Goal: Use online tool/utility: Utilize a website feature to perform a specific function

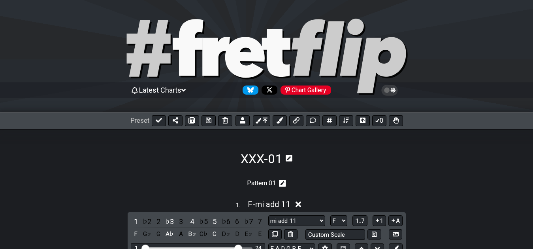
select select "F"
select select "sus +2 +6"
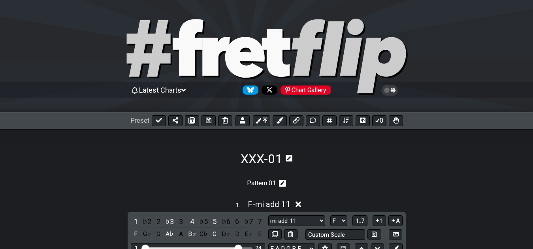
select select "F"
select select "sus 4 -7"
select select "F"
select select "sus +2 11"
select select "F"
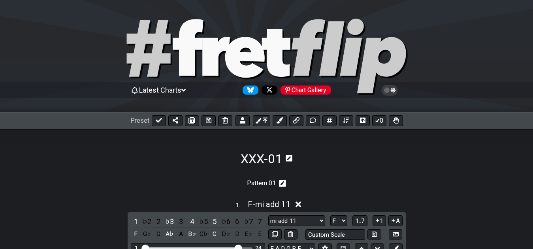
select select "mi +7 11"
select select "F"
select select "ma #4 +6 +7"
select select "F"
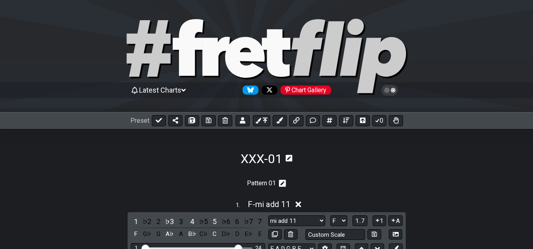
select select "ma #4 +6"
select select "F"
select select "mi +6"
select select "F"
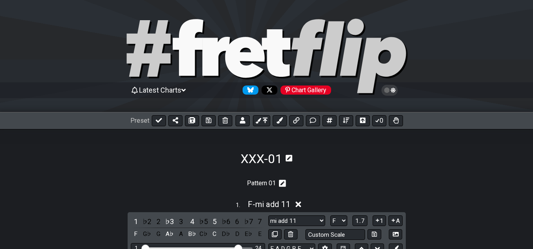
select select "F"
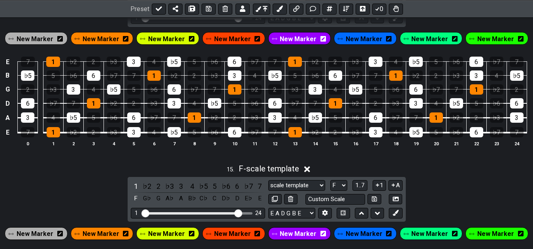
scroll to position [2760, 0]
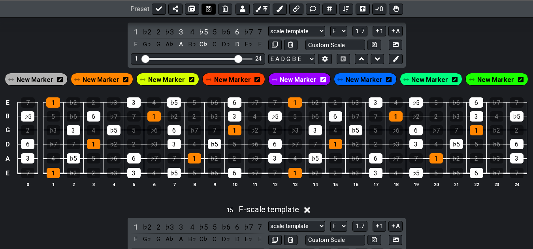
click at [207, 9] on icon at bounding box center [209, 9] width 6 height 6
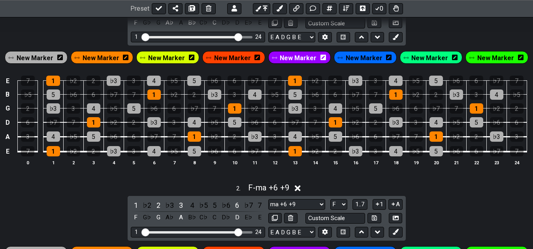
scroll to position [202, 0]
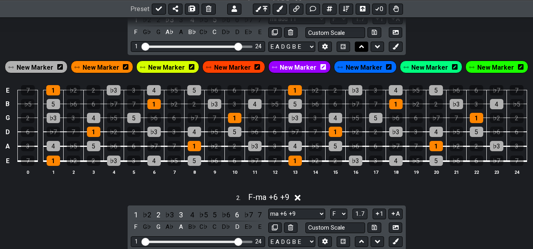
click at [361, 49] on icon at bounding box center [361, 47] width 5 height 8
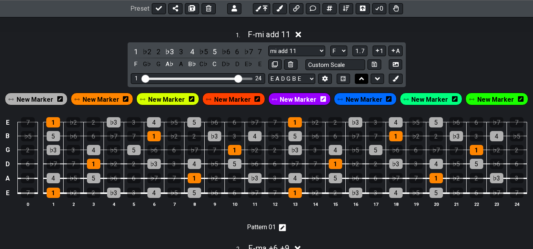
scroll to position [142, 0]
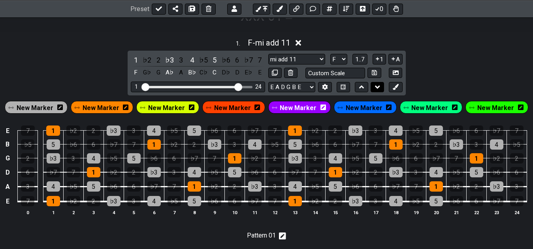
click at [376, 87] on icon at bounding box center [377, 87] width 5 height 8
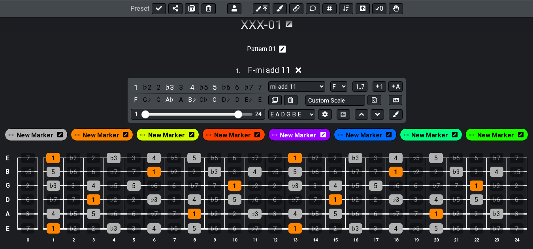
scroll to position [121, 0]
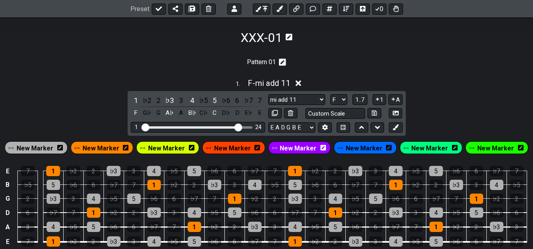
click at [405, 66] on section "Pattern 01" at bounding box center [266, 64] width 533 height 19
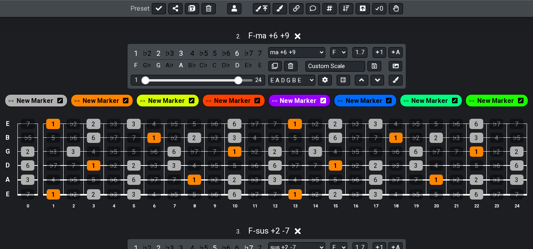
scroll to position [323, 0]
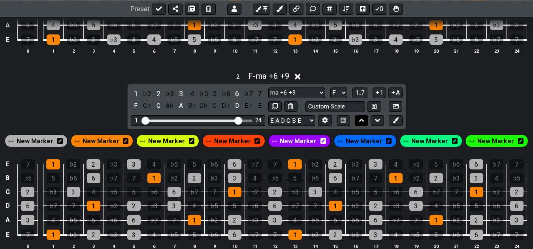
click at [363, 121] on icon at bounding box center [361, 120] width 5 height 3
select select "ma +6 +9"
select select "mi add 11"
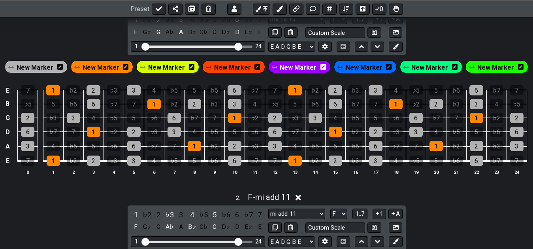
scroll to position [161, 0]
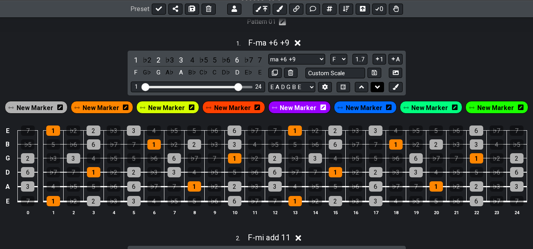
click at [376, 87] on icon at bounding box center [377, 86] width 5 height 3
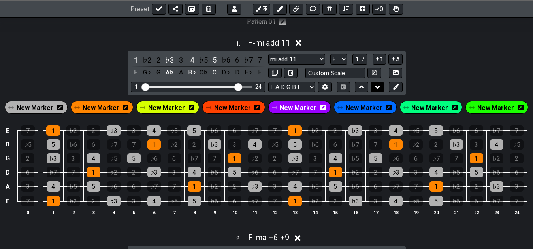
select select "mi add 11"
select select "ma +6 +9"
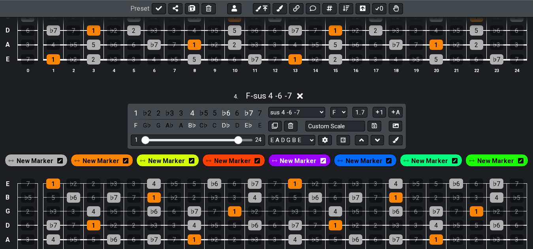
scroll to position [686, 0]
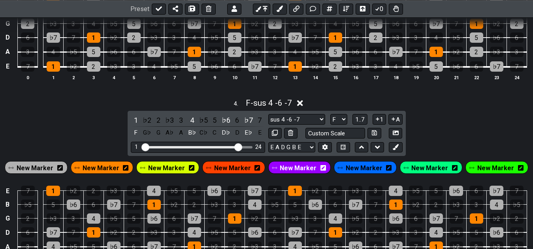
click at [429, 129] on div "4 . F - sus 4 -6 -7 1 ♭2 2 ♭3 3 4 ♭5 5 ♭6 6 ♭7 7 F G♭ G A♭ A B♭ C♭ C D♭ D E♭ E …" at bounding box center [266, 189] width 533 height 193
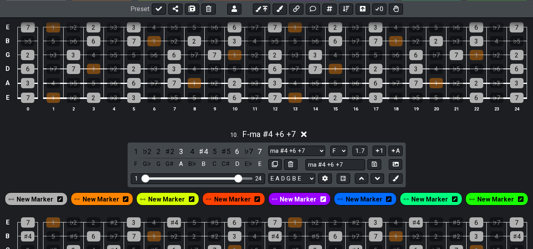
scroll to position [1826, 0]
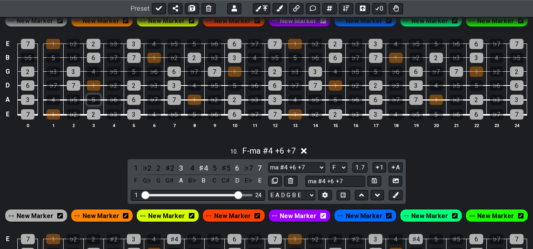
click at [97, 103] on div "5" at bounding box center [93, 100] width 13 height 10
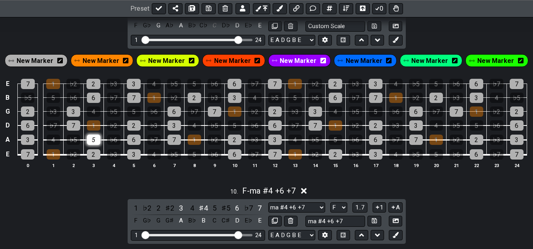
scroll to position [1745, 0]
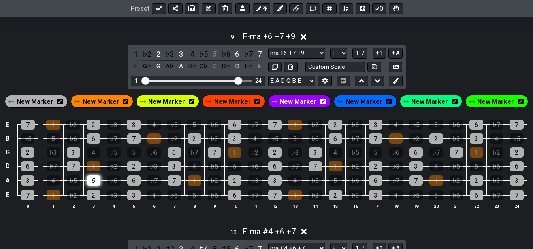
click at [97, 180] on div "5" at bounding box center [93, 180] width 13 height 10
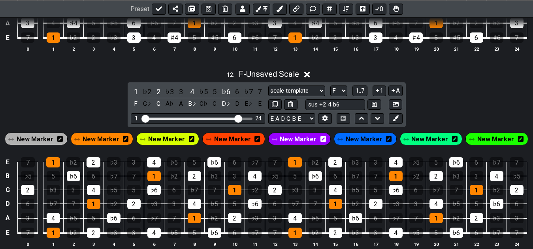
scroll to position [2310, 0]
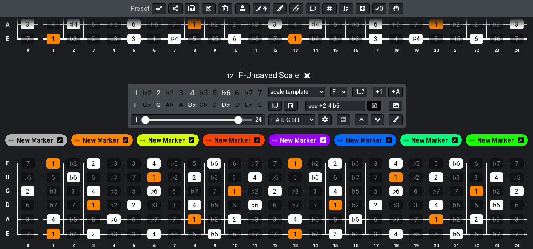
click at [373, 107] on icon at bounding box center [374, 105] width 5 height 6
select select "sus +2 4 b6"
click at [381, 94] on button "1" at bounding box center [379, 92] width 13 height 11
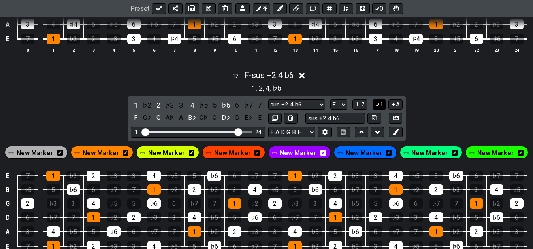
click at [381, 94] on div "1 , 2 , 4 , ♭6" at bounding box center [266, 87] width 533 height 13
click at [380, 107] on icon at bounding box center [378, 104] width 8 height 6
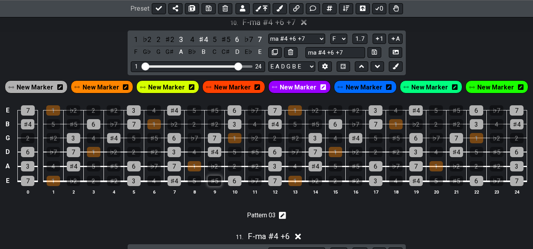
scroll to position [1914, 0]
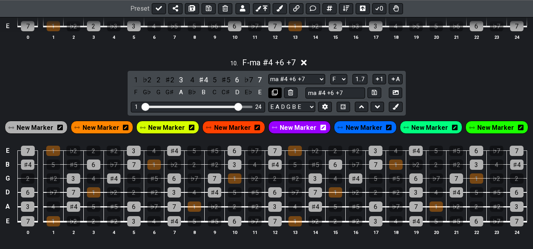
click at [273, 94] on icon at bounding box center [275, 92] width 6 height 6
select select "ma #4 +6 +7"
select select "ma #4 +6"
select select "sus +2 4 b6"
select select "mi +6"
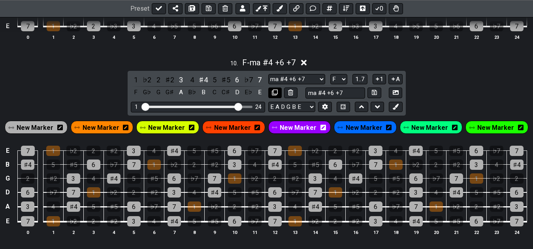
select select "F"
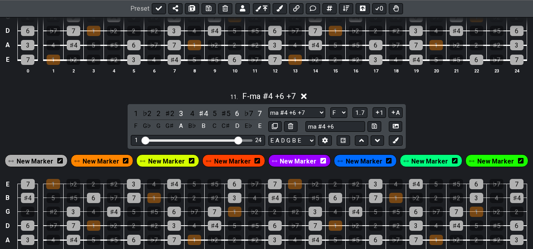
scroll to position [2116, 0]
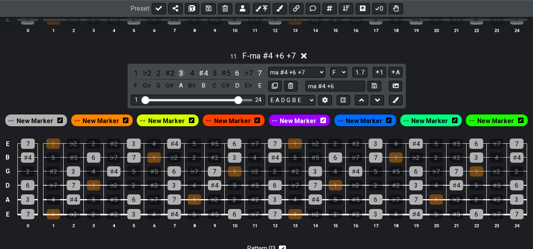
click at [178, 75] on div "3" at bounding box center [181, 73] width 10 height 11
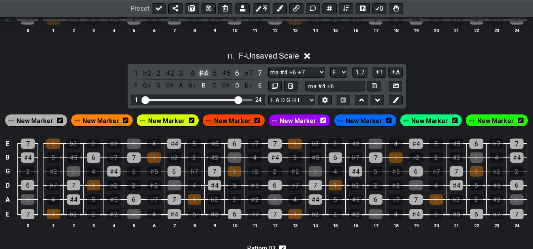
click at [199, 76] on div "♯4" at bounding box center [204, 73] width 10 height 11
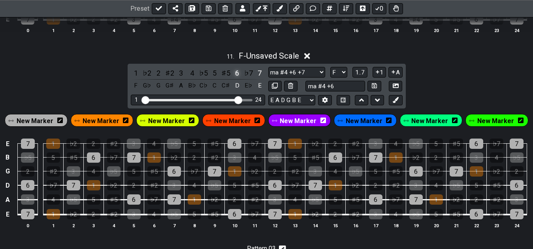
click at [236, 78] on div "6" at bounding box center [237, 73] width 10 height 11
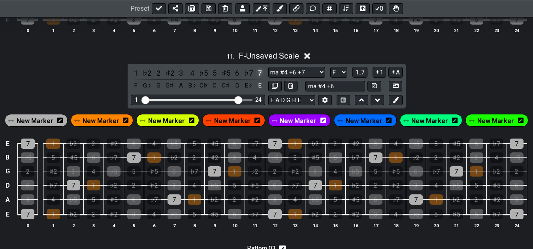
click at [262, 76] on div "7" at bounding box center [260, 73] width 10 height 11
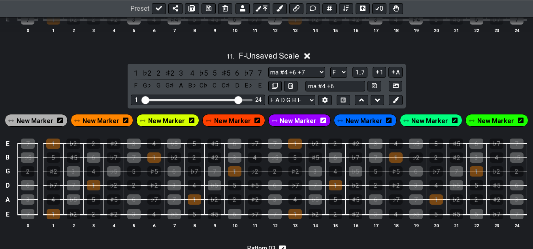
click at [37, 125] on span "New Marker" at bounding box center [35, 120] width 37 height 11
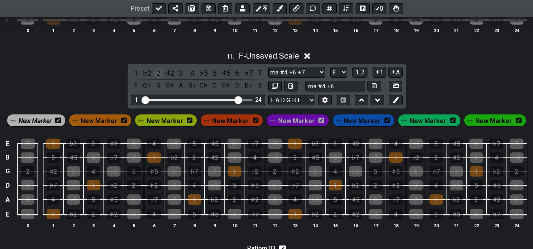
click at [158, 76] on div "2" at bounding box center [158, 73] width 10 height 11
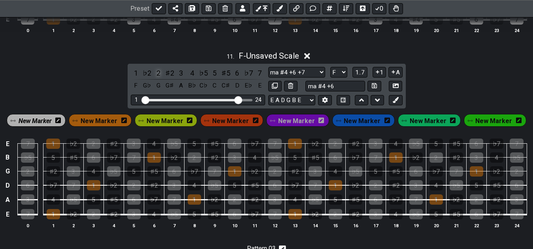
click at [158, 76] on div "2" at bounding box center [158, 73] width 10 height 11
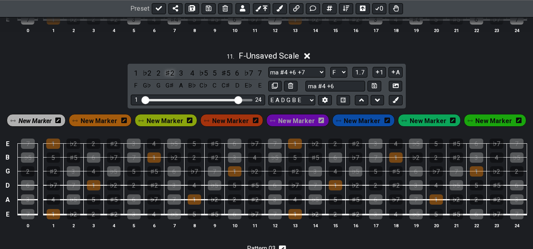
click at [167, 76] on div "♯2" at bounding box center [170, 73] width 10 height 11
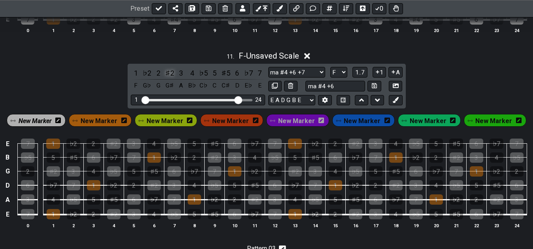
click at [167, 76] on div "♯2" at bounding box center [170, 73] width 10 height 11
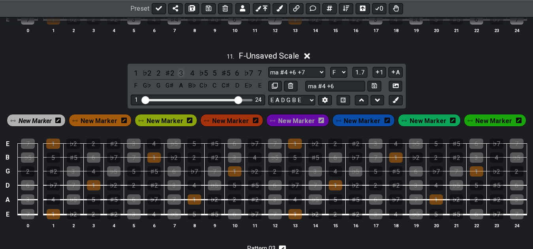
click at [180, 76] on div "3" at bounding box center [181, 73] width 10 height 11
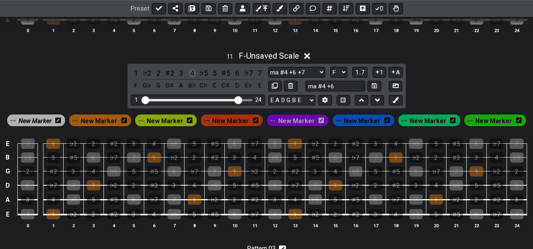
click at [190, 76] on div "4" at bounding box center [192, 73] width 10 height 11
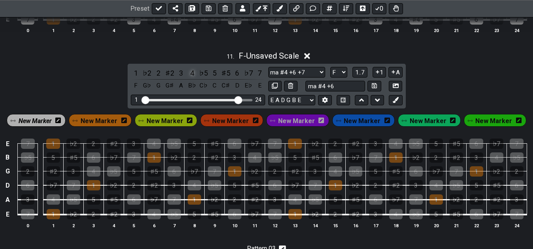
click at [190, 76] on div "4" at bounding box center [192, 73] width 10 height 11
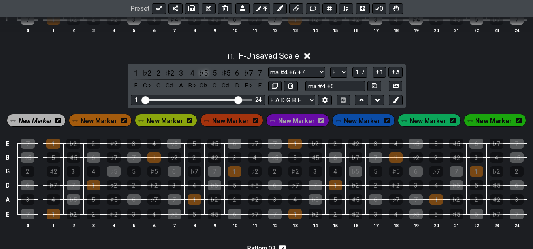
click at [203, 76] on div "♭5" at bounding box center [204, 73] width 10 height 11
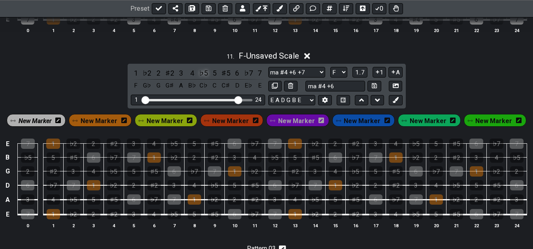
click at [203, 76] on div "♭5" at bounding box center [204, 73] width 10 height 11
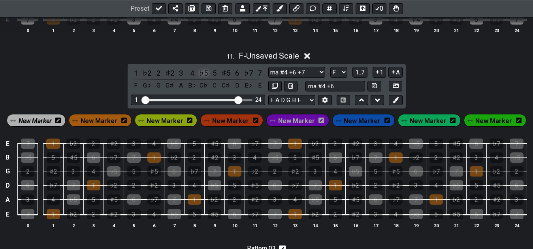
click at [203, 76] on div "♭5" at bounding box center [204, 73] width 10 height 11
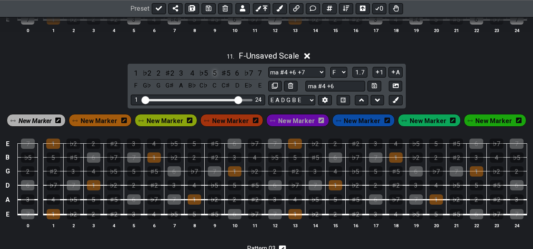
click at [213, 76] on div "5" at bounding box center [215, 73] width 10 height 11
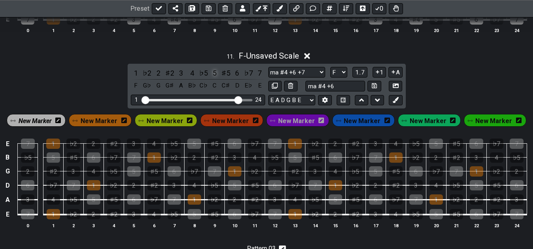
click at [213, 76] on div "5" at bounding box center [215, 73] width 10 height 11
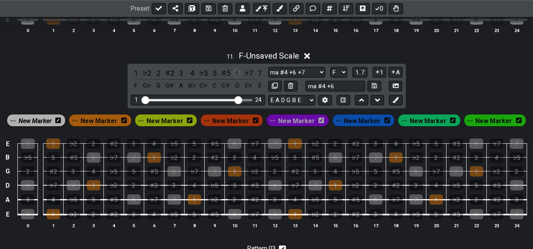
click at [236, 78] on div "6" at bounding box center [237, 73] width 10 height 11
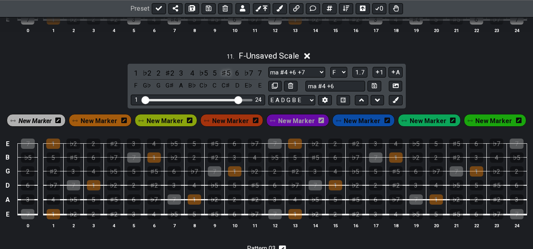
click at [224, 78] on div "♯5" at bounding box center [226, 73] width 10 height 11
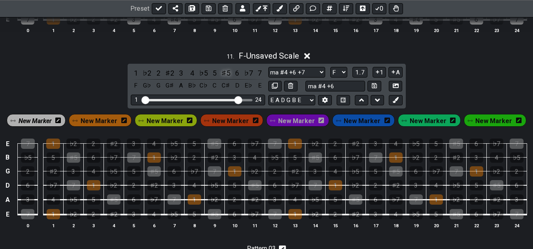
click at [224, 78] on div "♯5" at bounding box center [226, 73] width 10 height 11
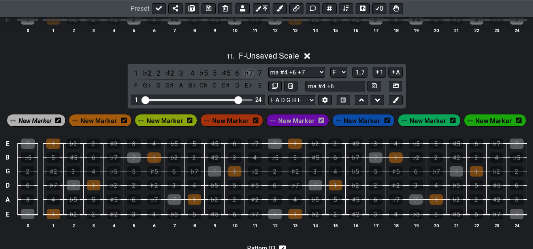
click at [248, 78] on div "♭7" at bounding box center [249, 73] width 10 height 11
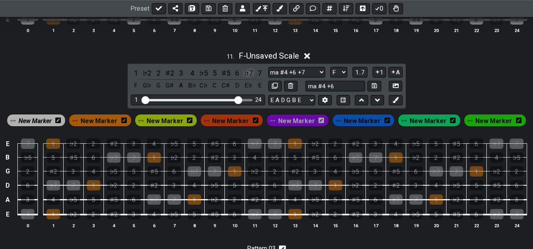
click at [248, 78] on div "♭7" at bounding box center [249, 73] width 10 height 11
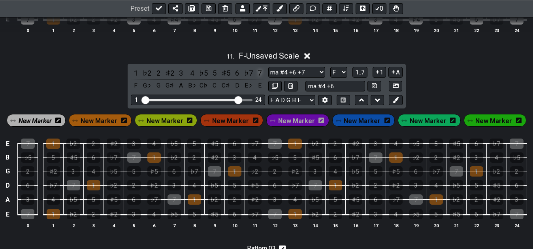
click at [257, 77] on div "7" at bounding box center [260, 73] width 10 height 11
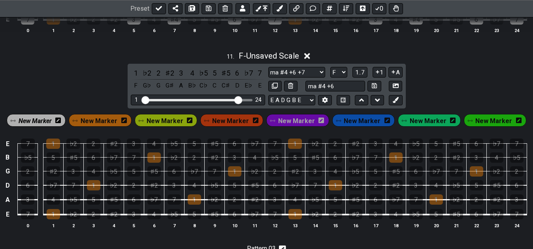
click at [108, 87] on div "11 . F - Unsaved Scale 1 ♭2 2 ♯2 3 4 ♭5 5 ♯5 6 ♭7 7 F G♭ G G♯ A B♭ C♭ C C♯ D E♭…" at bounding box center [266, 142] width 533 height 193
click at [52, 121] on span "New Marker" at bounding box center [35, 120] width 33 height 11
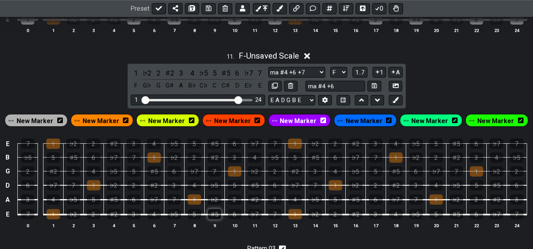
click at [213, 218] on div "♯5" at bounding box center [214, 214] width 13 height 10
click at [254, 219] on div "♭7" at bounding box center [254, 214] width 13 height 10
click at [216, 199] on div "♭2" at bounding box center [214, 199] width 13 height 10
click at [251, 200] on div "♯2" at bounding box center [254, 199] width 13 height 10
click at [149, 75] on div "♭2" at bounding box center [147, 73] width 10 height 11
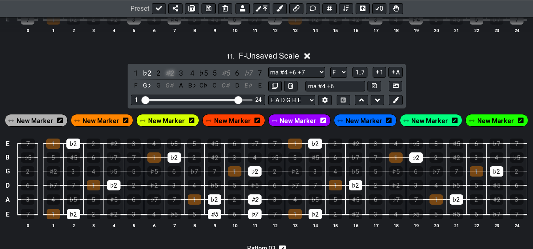
click at [167, 76] on div "♯2" at bounding box center [170, 73] width 10 height 11
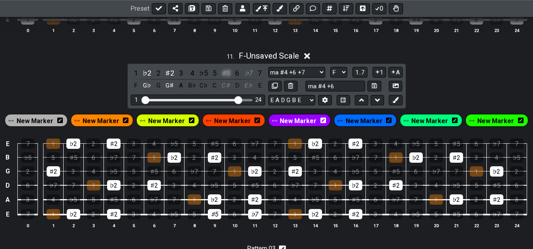
click at [231, 76] on div "♯5" at bounding box center [226, 73] width 10 height 11
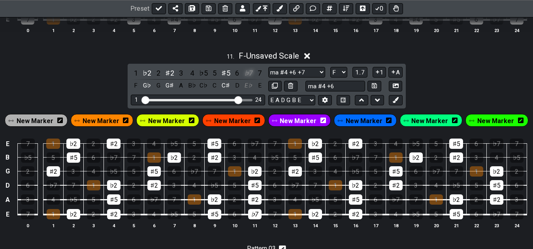
click at [248, 76] on div "♭7" at bounding box center [249, 73] width 10 height 11
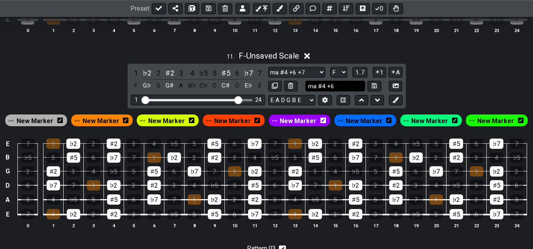
click at [325, 91] on input "ma #4 +6" at bounding box center [336, 86] width 60 height 11
click at [318, 89] on input "ma #5 +6" at bounding box center [336, 86] width 60 height 11
drag, startPoint x: 327, startPoint y: 90, endPoint x: 337, endPoint y: 92, distance: 10.1
click at [337, 91] on input "ma #5 +6" at bounding box center [336, 86] width 60 height 11
type input "ma -9 +9 #5 +7"
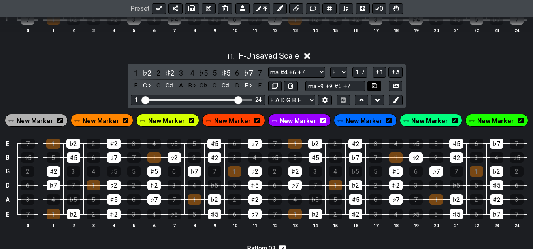
click at [376, 89] on icon at bounding box center [374, 86] width 5 height 6
select select "ma -9 +9 #5 +7"
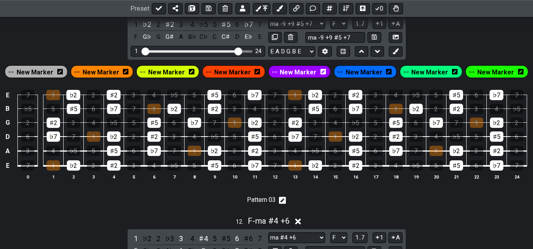
scroll to position [2156, 0]
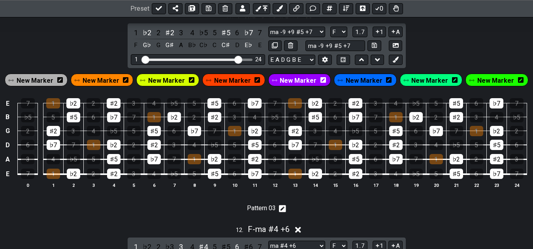
click at [440, 212] on section "Pattern 03" at bounding box center [266, 209] width 533 height 19
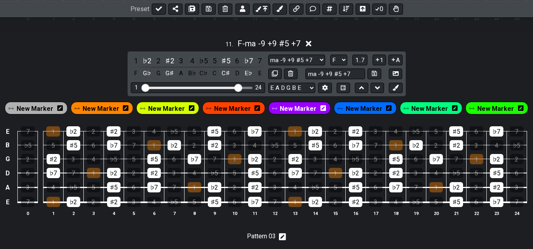
scroll to position [2116, 0]
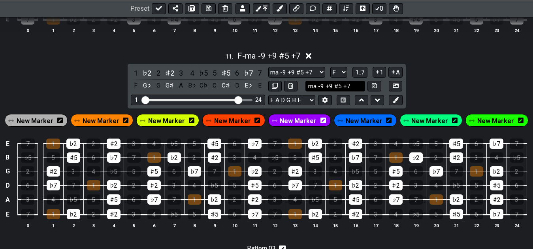
click at [350, 91] on input "ma -9 +9 #5 +7" at bounding box center [336, 86] width 60 height 11
type input "ma -9 +9 #5 -7"
click at [381, 88] on button at bounding box center [374, 86] width 13 height 11
select select "ma -9 +9 #5 -7"
click at [481, 89] on div "11 . F - ma -9 +9 #5 -7 1 ♭2 2 ♯2 3 4 ♭5 5 ♯5 6 ♭7 7 F G♭ G G♯ A B♭ C♭ C C♯ D E…" at bounding box center [266, 142] width 533 height 193
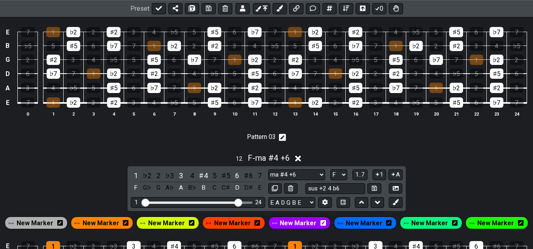
scroll to position [2228, 0]
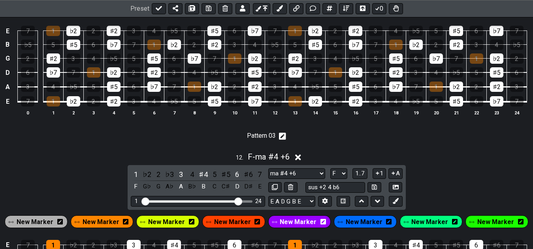
click at [202, 127] on div "E 7 1 ♭2 2 ♯2 3 4 ♭5 5 ♯5 6 ♭7 7 1 ♭2 2 ♯2 3 4 ♭5 5 ♯5 6 ♭7 7 B ♭5 5 ♯5 6 ♭7 7 …" at bounding box center [266, 70] width 533 height 111
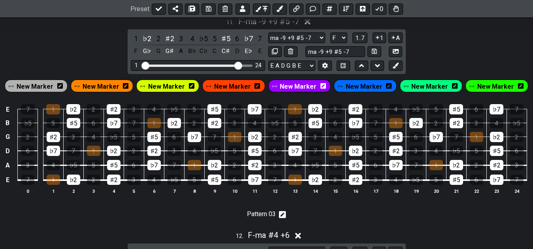
scroll to position [2148, 0]
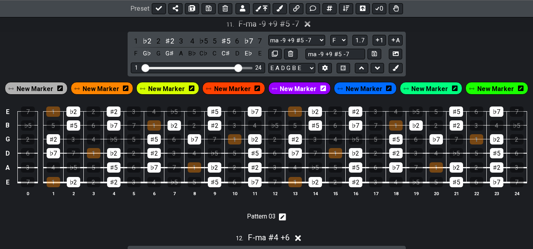
click at [52, 93] on span "New Marker" at bounding box center [35, 88] width 37 height 11
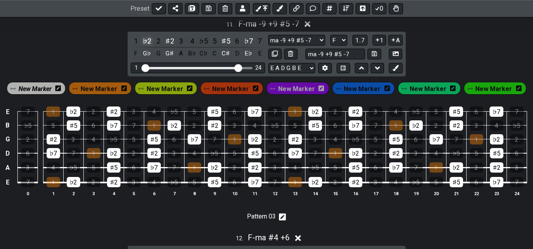
click at [147, 40] on div "♭2" at bounding box center [147, 41] width 10 height 11
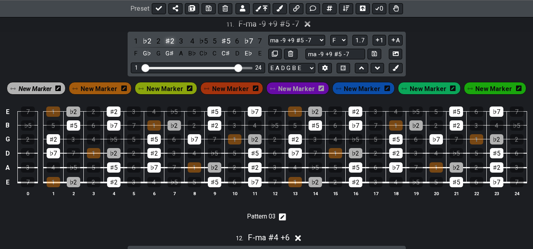
click at [167, 41] on div "♯2" at bounding box center [170, 41] width 10 height 11
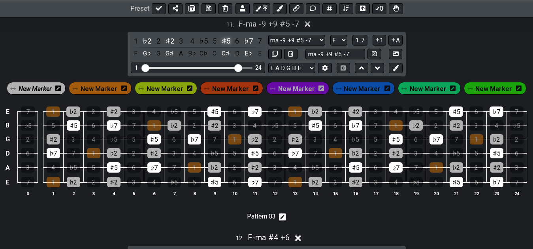
click at [223, 43] on div "♯5" at bounding box center [226, 41] width 10 height 11
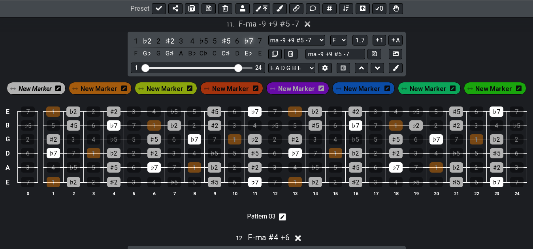
click at [251, 44] on div "♭7" at bounding box center [249, 41] width 10 height 11
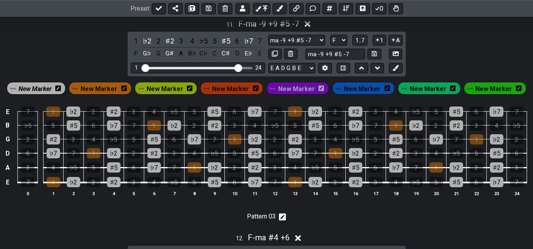
click at [87, 42] on div "11 . F - ma -9 +9 #5 -7 1 ♭2 2 ♯2 3 4 ♭5 5 ♯5 6 ♭7 7 F G♭ G G♯ A B♭ C♭ C C♯ D E…" at bounding box center [266, 110] width 533 height 193
click at [105, 75] on div "11 . F - ma -9 +9 #5 -7 1 ♭2 2 ♯2 3 4 ♭5 5 ♯5 6 ♭7 7 F G♭ G G♯ A B♭ C♭ C C♯ D E…" at bounding box center [266, 110] width 533 height 193
click at [38, 90] on span "New Marker" at bounding box center [35, 88] width 33 height 11
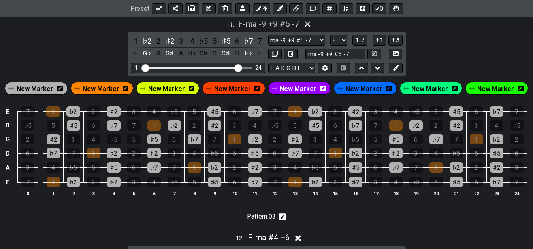
click at [220, 228] on section "Pattern 03" at bounding box center [266, 218] width 533 height 19
click at [211, 227] on section "Pattern 03" at bounding box center [266, 218] width 533 height 19
